Goal: Task Accomplishment & Management: Manage account settings

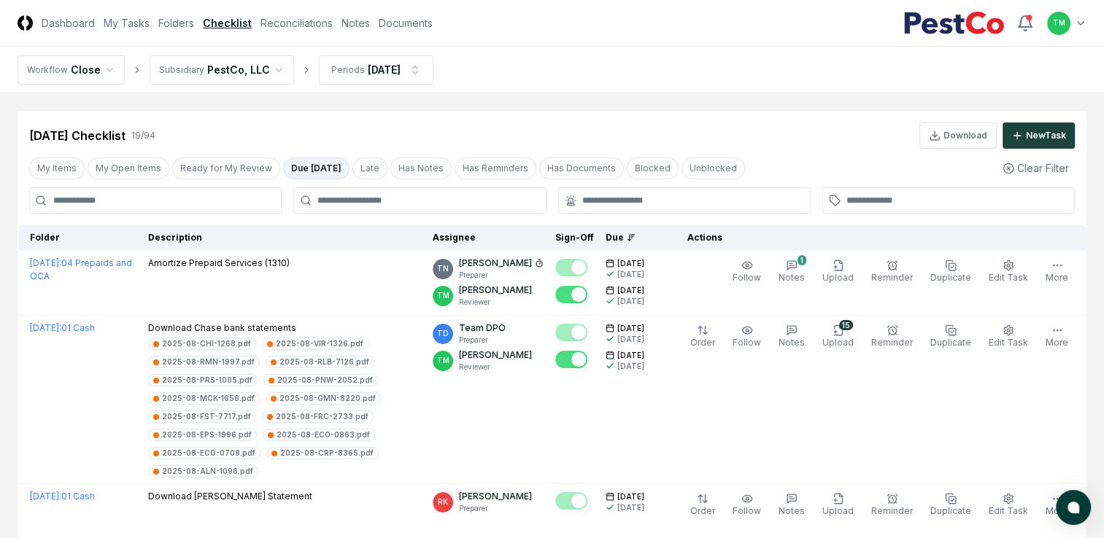
click at [298, 174] on button "Due [DATE]" at bounding box center [316, 169] width 66 height 22
click at [130, 161] on button "My Open Items" at bounding box center [129, 169] width 82 height 22
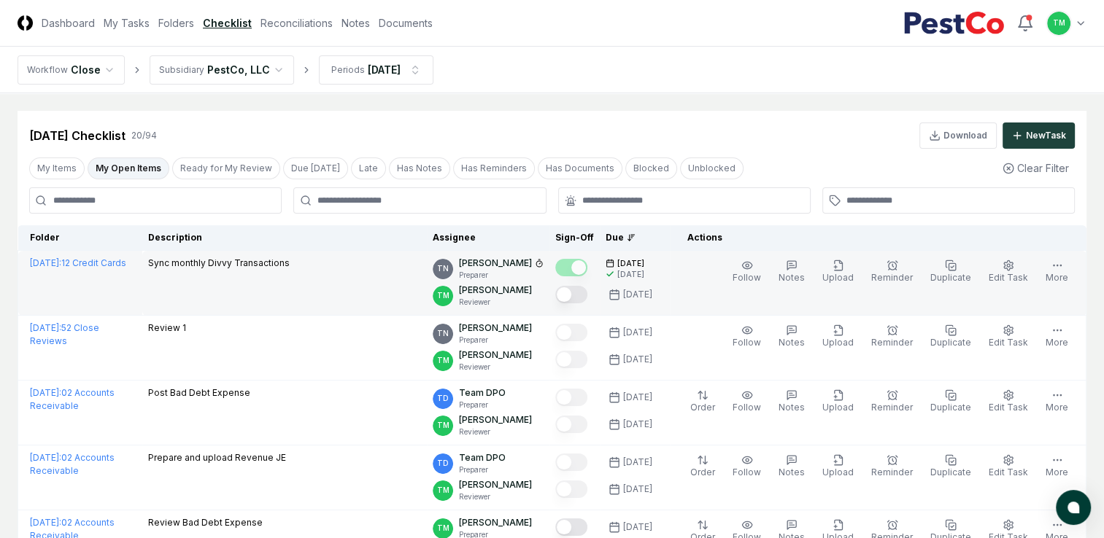
click at [587, 290] on button "Mark complete" at bounding box center [571, 295] width 32 height 18
click at [285, 23] on link "Reconciliations" at bounding box center [296, 22] width 72 height 15
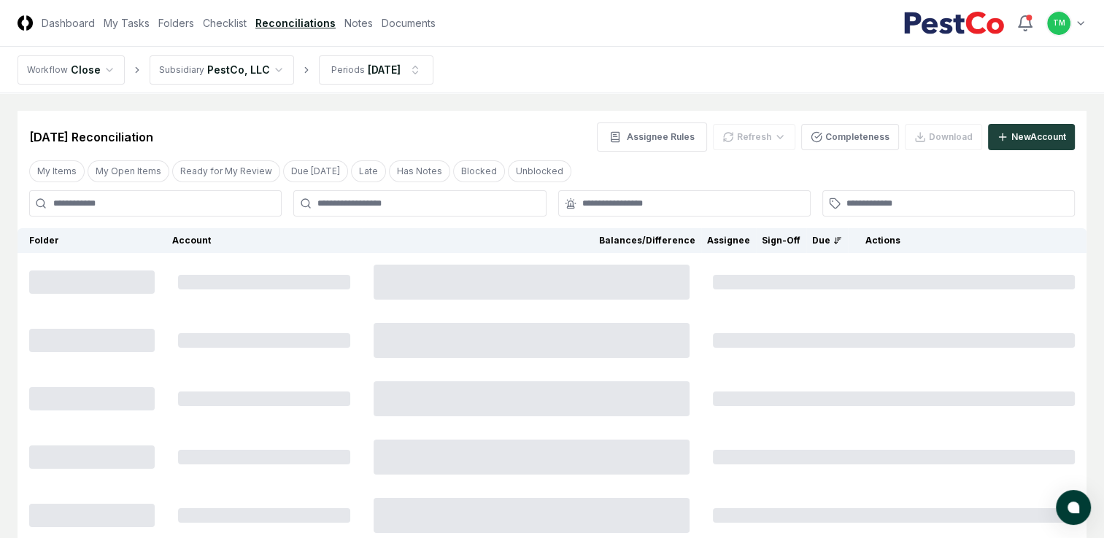
drag, startPoint x: 142, startPoint y: 171, endPoint x: 128, endPoint y: 187, distance: 21.8
click at [142, 171] on button "My Open Items" at bounding box center [129, 171] width 82 height 22
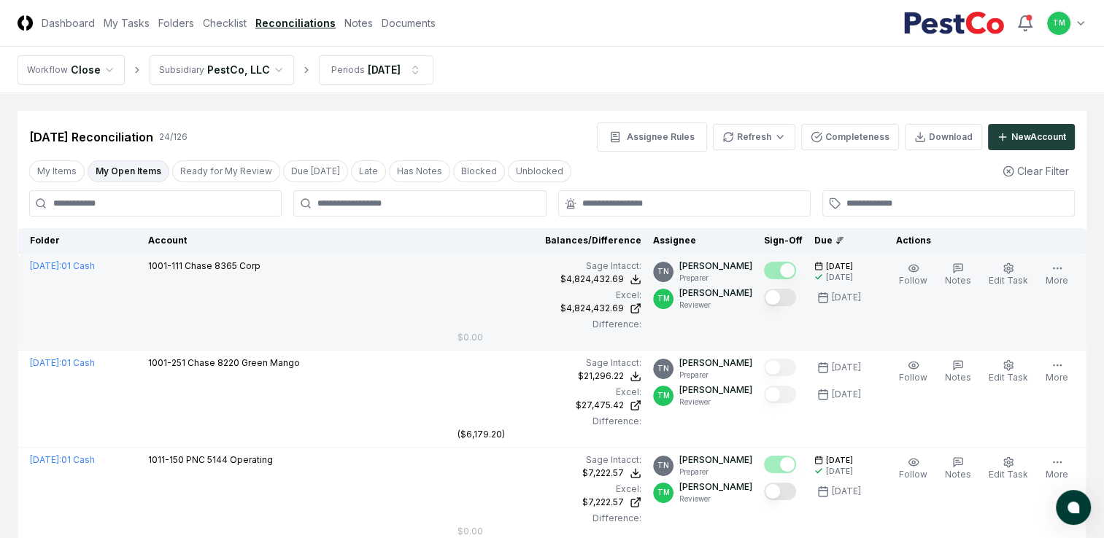
click at [781, 300] on button "Mark complete" at bounding box center [780, 298] width 32 height 18
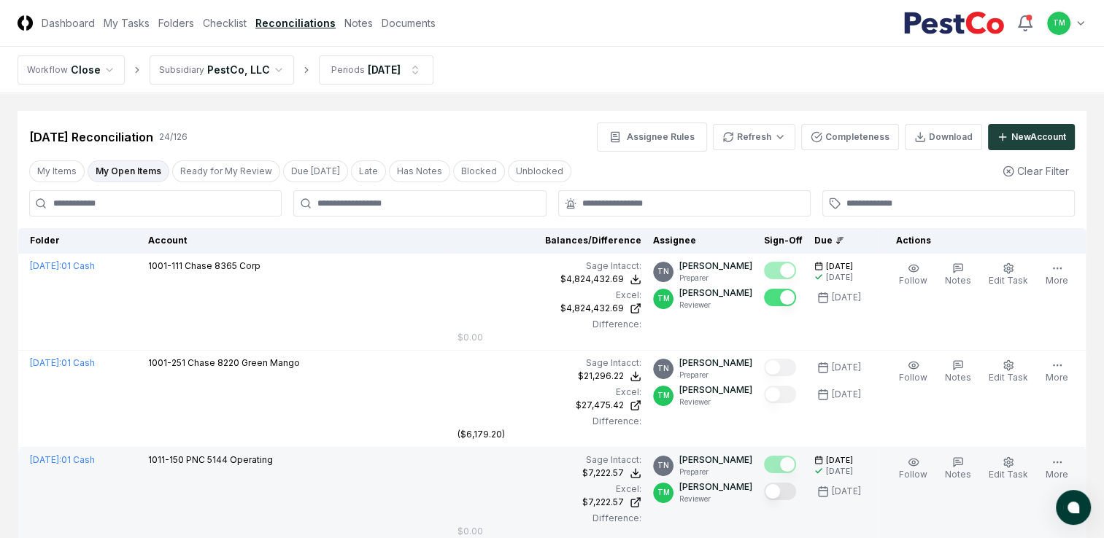
click at [796, 494] on button "Mark complete" at bounding box center [780, 492] width 32 height 18
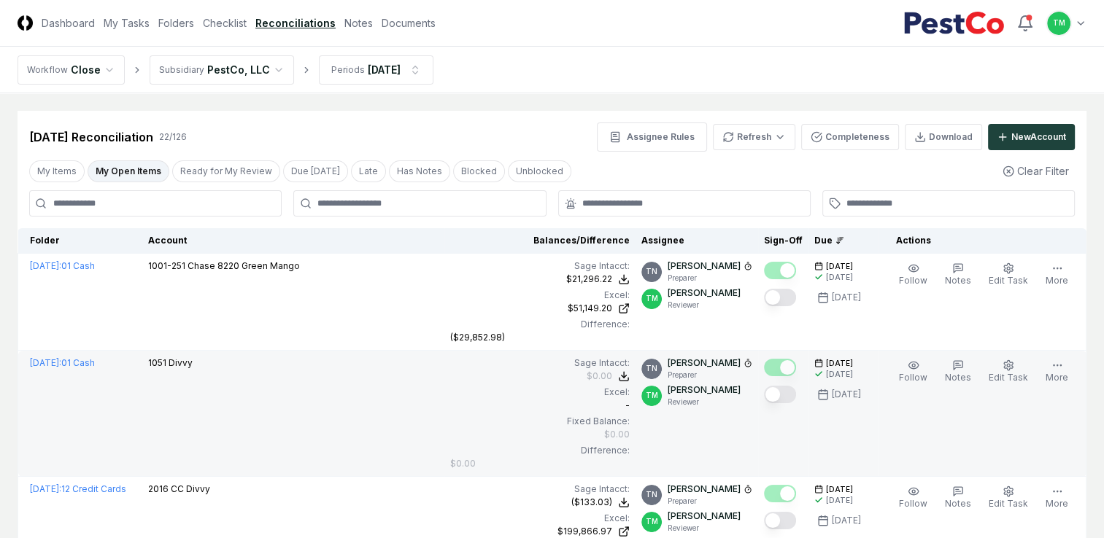
scroll to position [73, 0]
